Goal: Find specific page/section: Find specific page/section

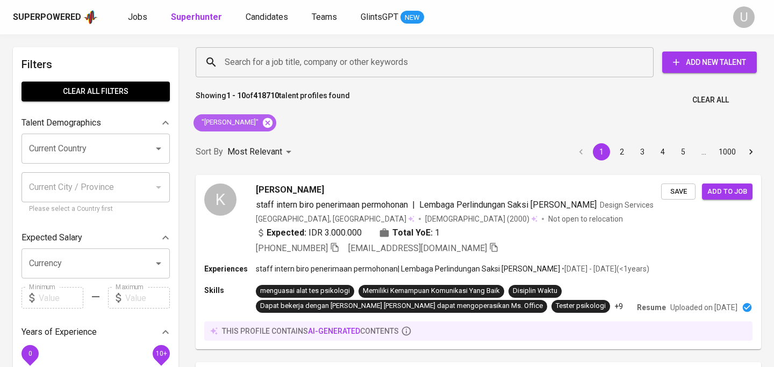
click at [272, 122] on icon at bounding box center [268, 123] width 10 height 10
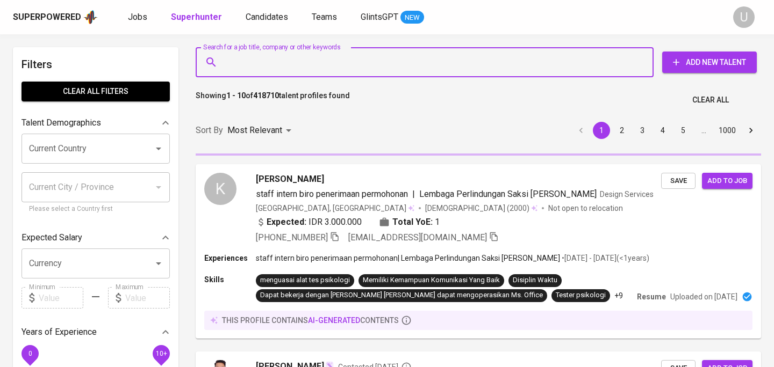
click at [276, 67] on input "Search for a job title, company or other keywords" at bounding box center [427, 62] width 410 height 20
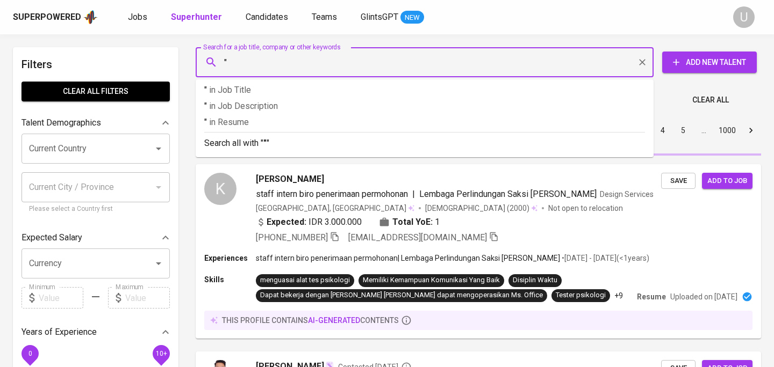
paste input "[PERSON_NAME]"
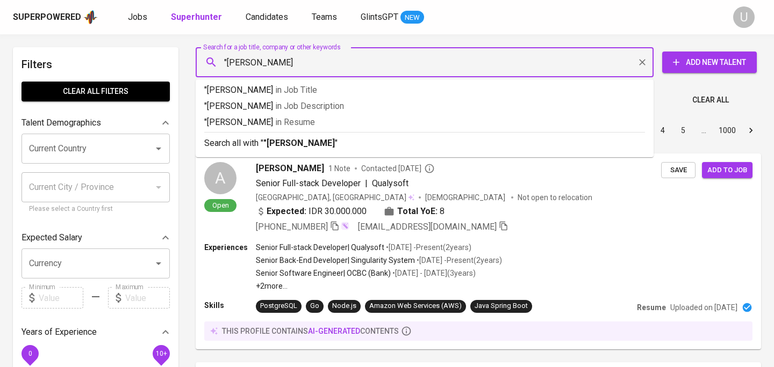
type input ""[PERSON_NAME]""
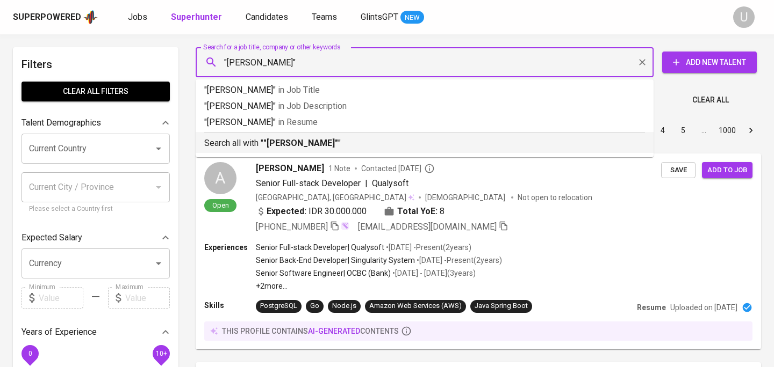
click at [338, 146] on b ""[PERSON_NAME]"" at bounding box center [300, 143] width 75 height 10
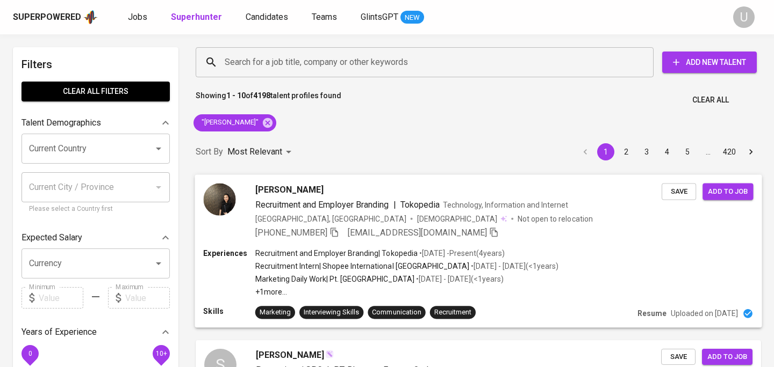
click at [295, 199] on span "Recruitment and Employer Branding" at bounding box center [322, 204] width 134 height 13
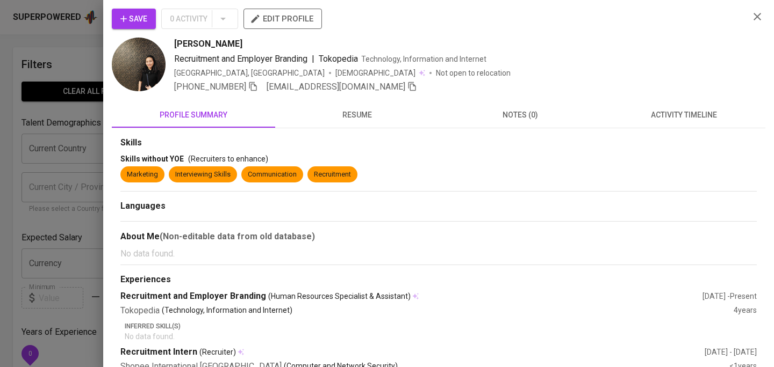
drag, startPoint x: 175, startPoint y: 46, endPoint x: 247, endPoint y: 45, distance: 72.5
click at [242, 45] on span "[PERSON_NAME]" at bounding box center [208, 44] width 68 height 13
copy span "[PERSON_NAME]"
click at [254, 88] on icon "button" at bounding box center [253, 87] width 10 height 10
click at [759, 16] on icon "button" at bounding box center [757, 16] width 13 height 13
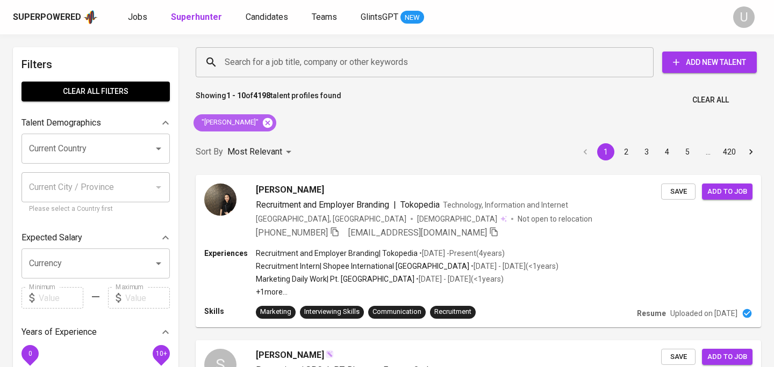
click at [272, 125] on icon at bounding box center [268, 123] width 10 height 10
click at [282, 64] on input "Search for a job title, company or other keywords" at bounding box center [427, 62] width 410 height 20
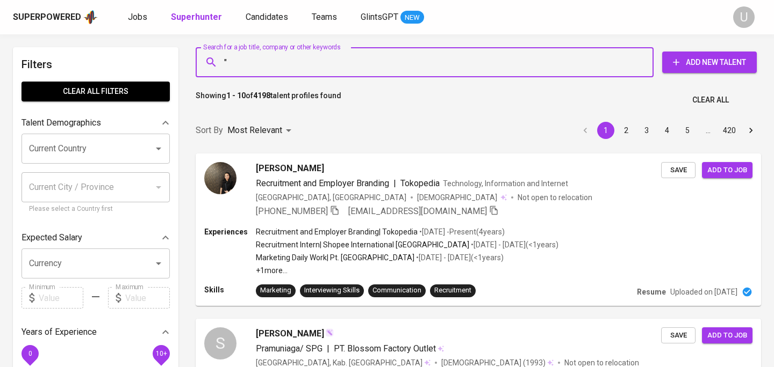
paste input "[DEMOGRAPHIC_DATA][PERSON_NAME]"
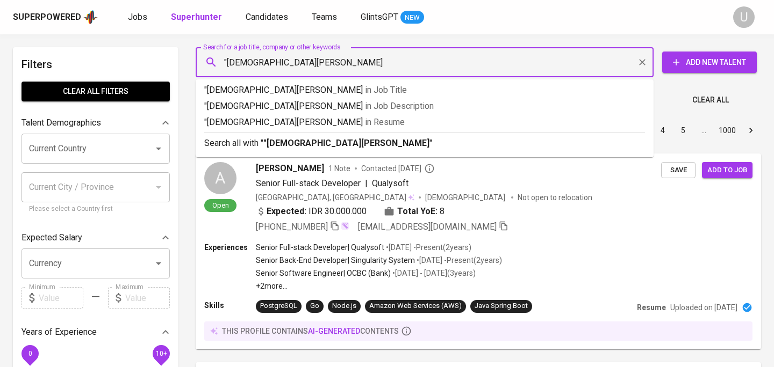
type input ""[DEMOGRAPHIC_DATA][PERSON_NAME]""
click at [300, 140] on b ""[DEMOGRAPHIC_DATA][PERSON_NAME]"" at bounding box center [347, 143] width 169 height 10
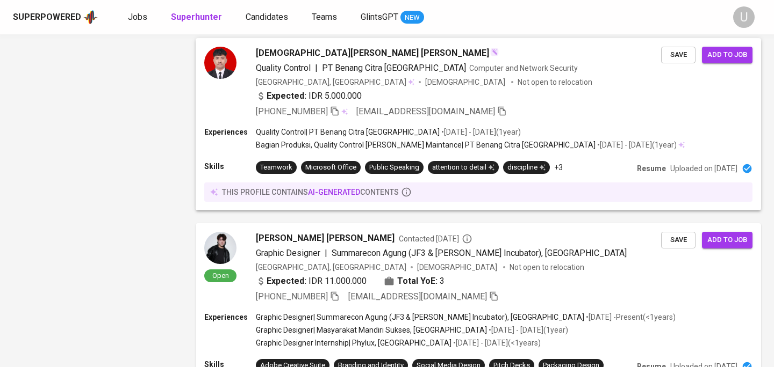
scroll to position [908, 0]
